Goal: Check status

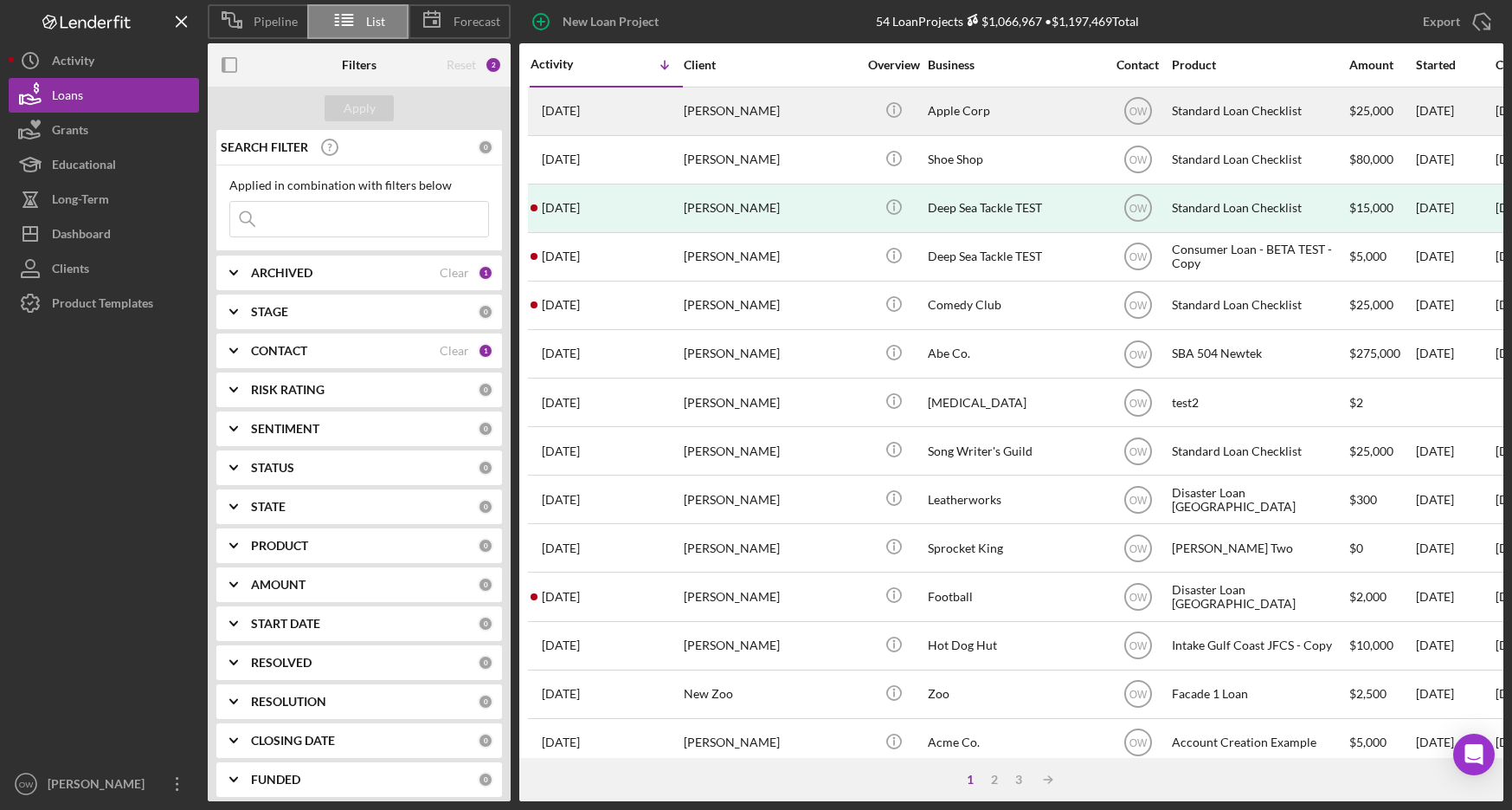
click at [817, 103] on div "[PERSON_NAME]" at bounding box center [770, 111] width 173 height 46
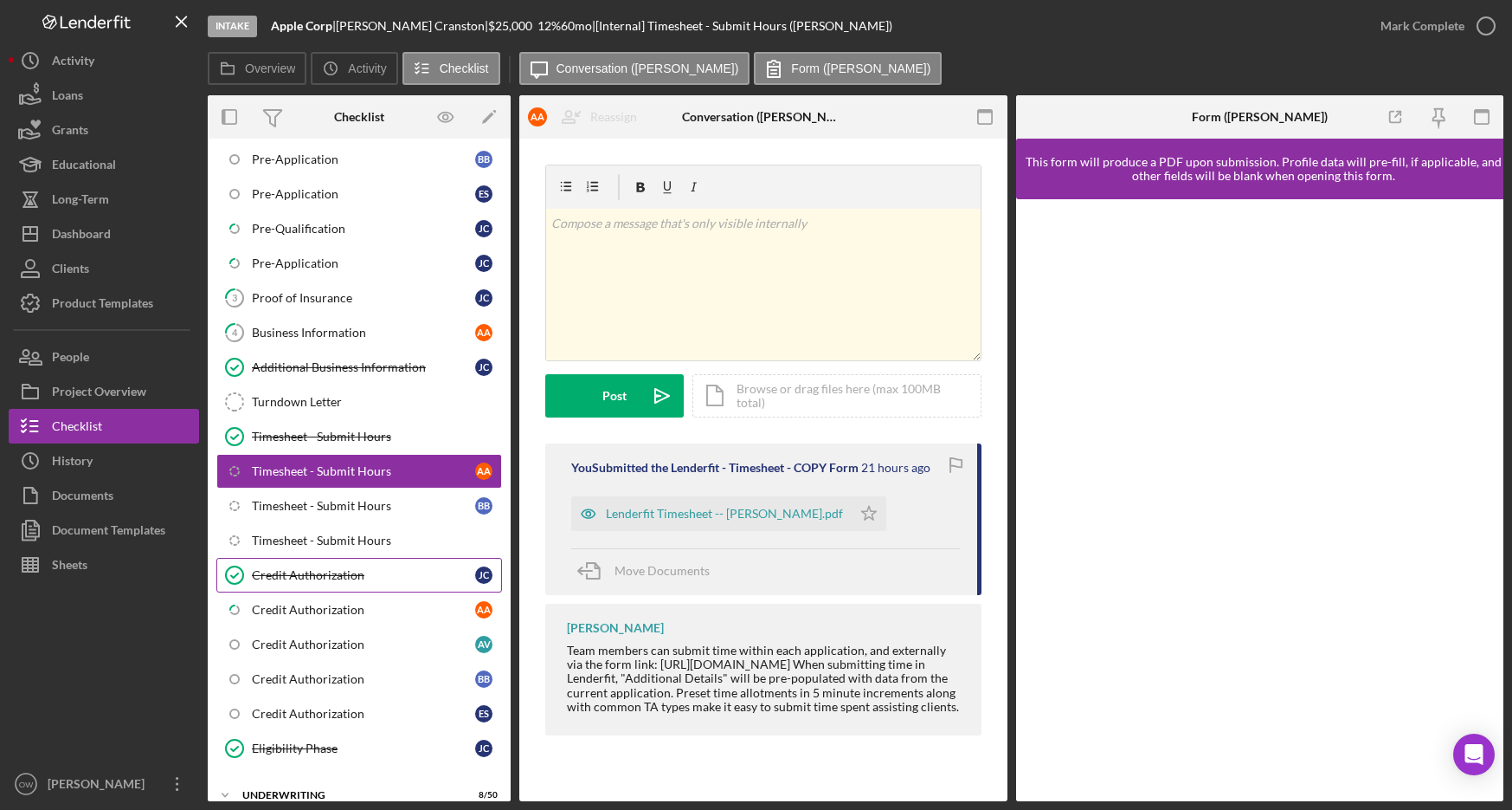
scroll to position [498, 0]
